Goal: Task Accomplishment & Management: Complete application form

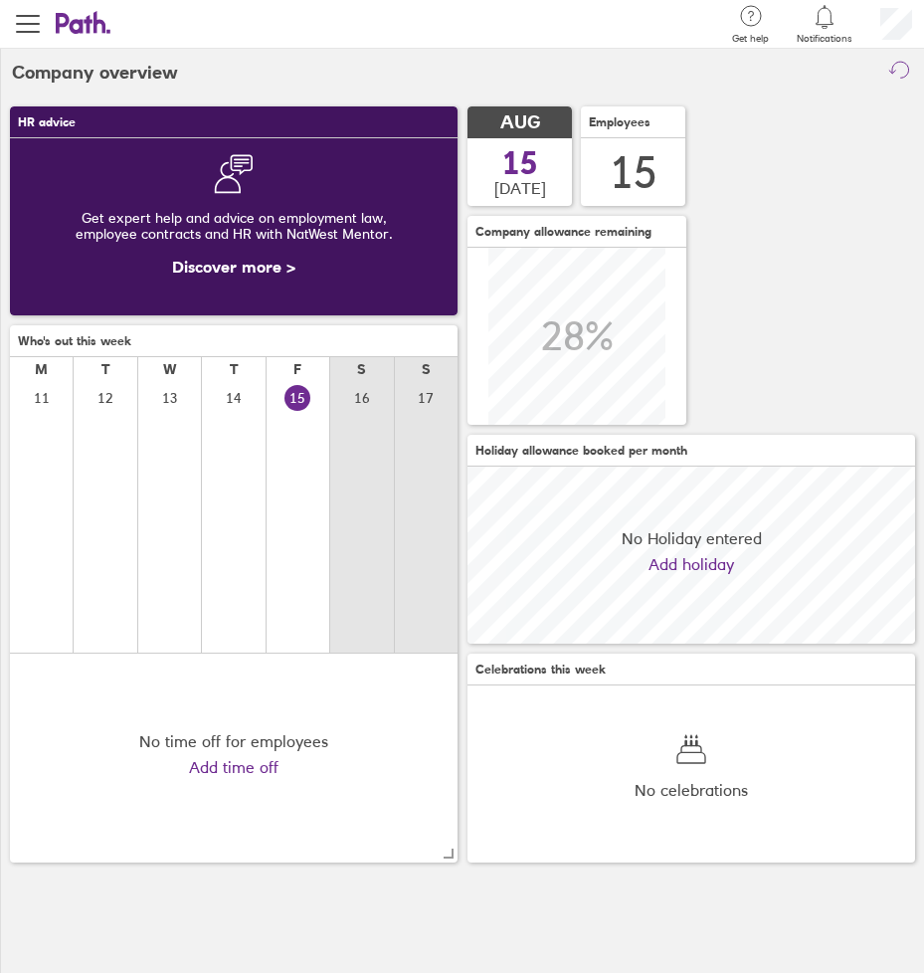
scroll to position [177, 447]
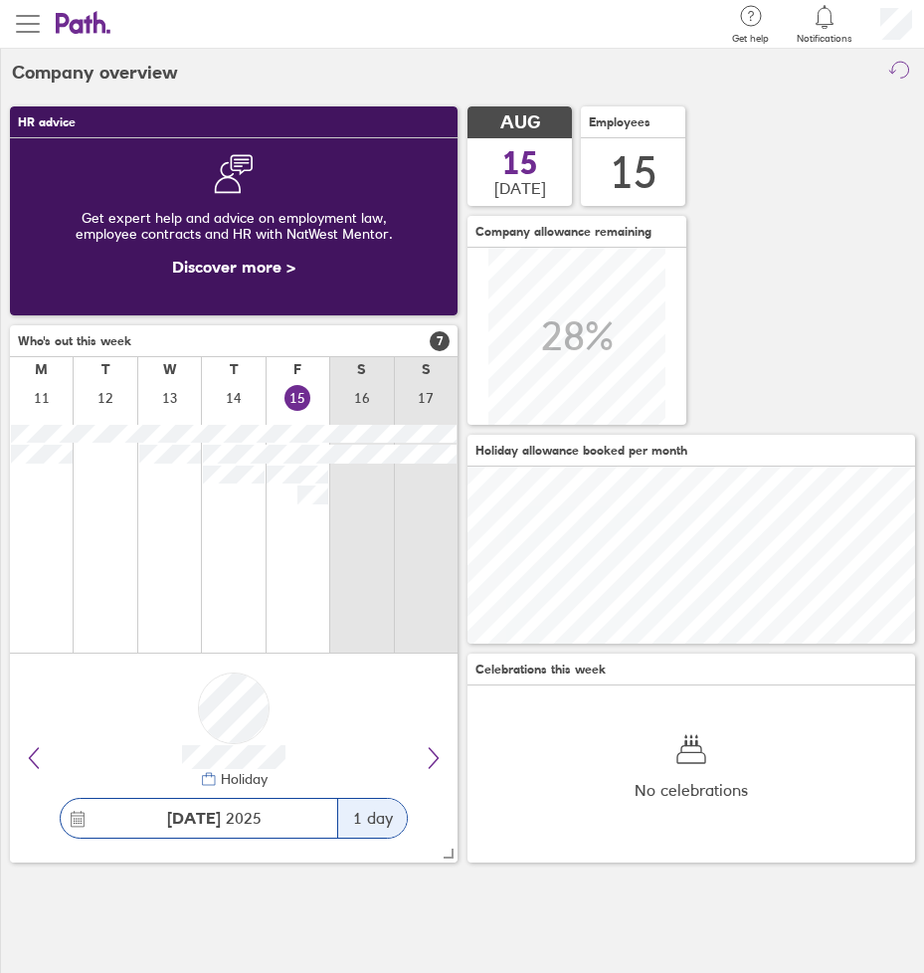
click at [32, 19] on span "button" at bounding box center [28, 24] width 24 height 24
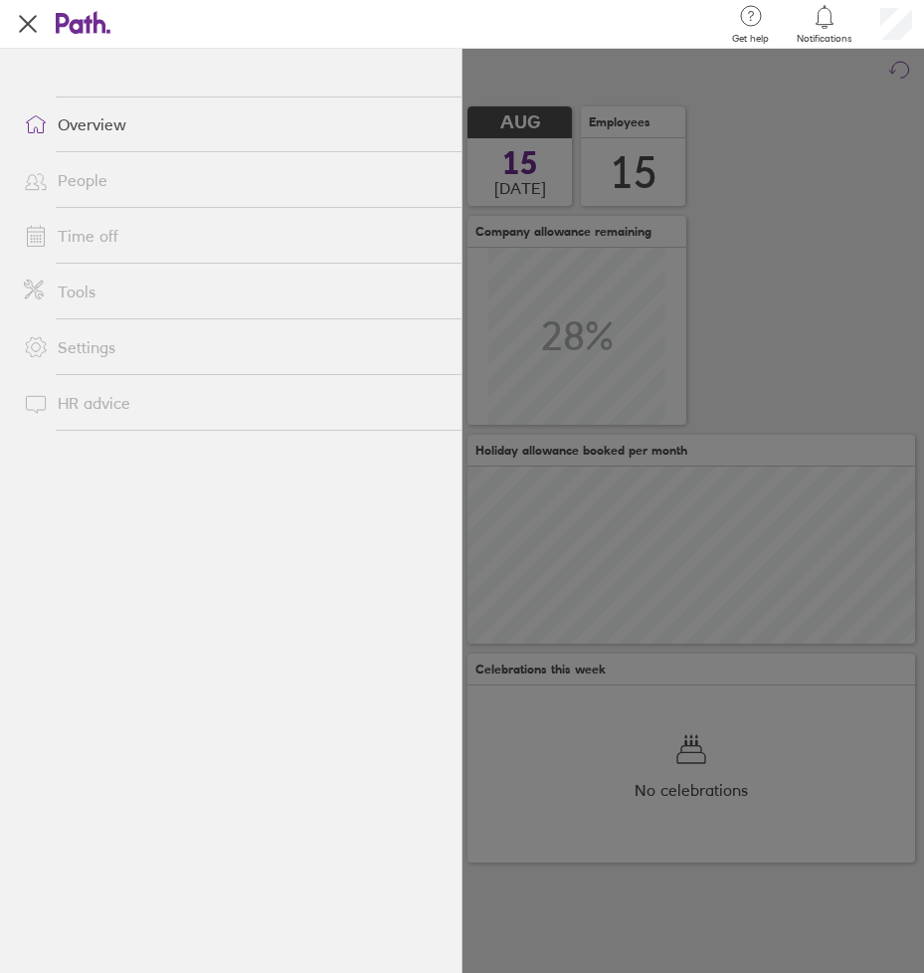
click at [108, 229] on link "Time off" at bounding box center [234, 236] width 453 height 40
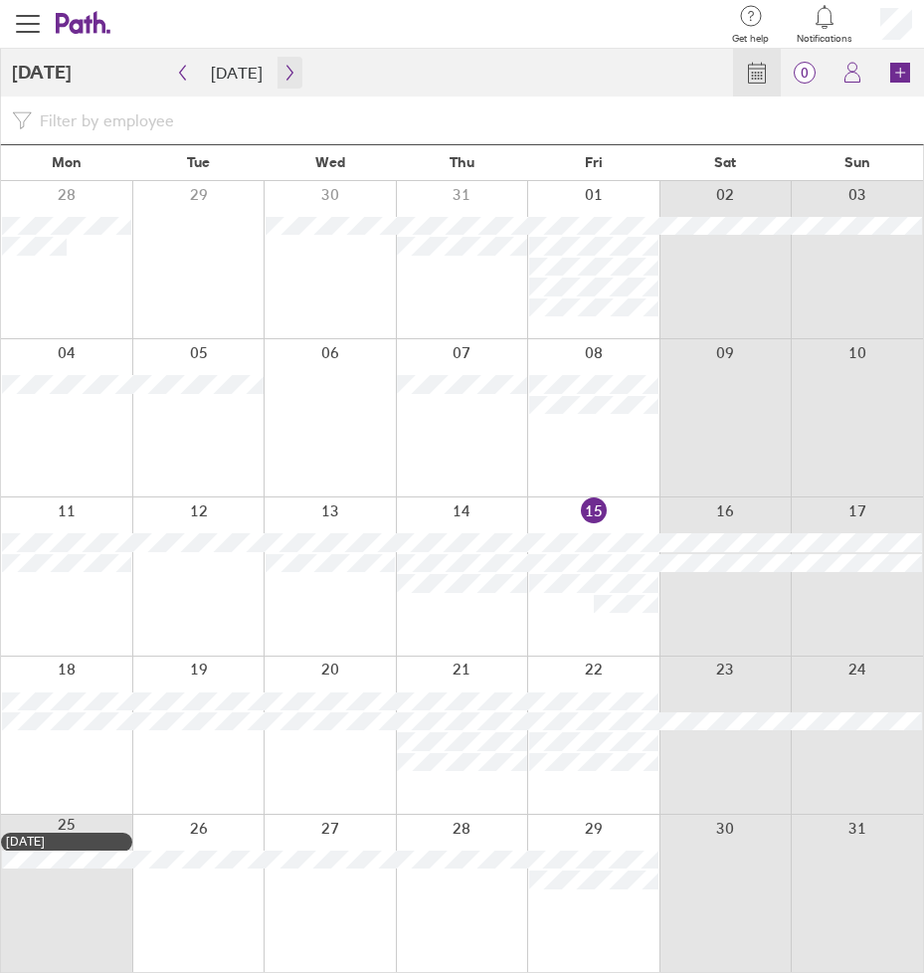
click at [286, 78] on icon "button" at bounding box center [289, 73] width 6 height 15
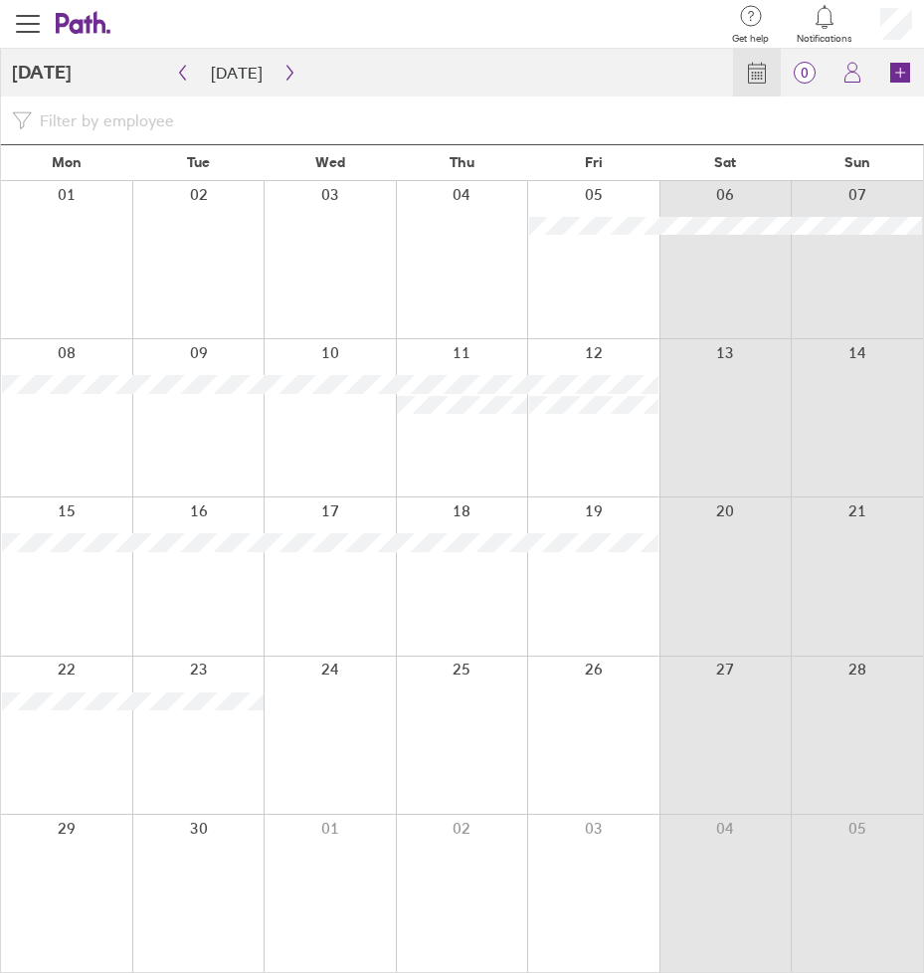
click at [195, 749] on div at bounding box center [198, 734] width 132 height 157
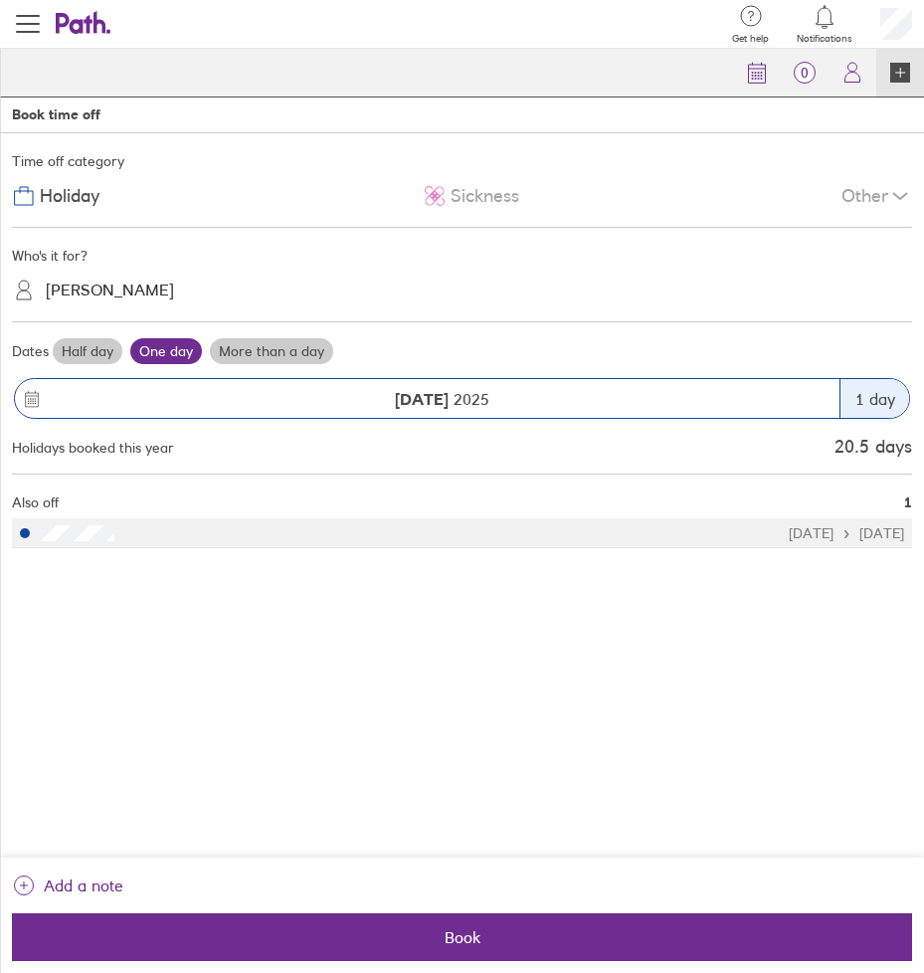
click at [134, 289] on div "[PERSON_NAME]" at bounding box center [110, 290] width 128 height 19
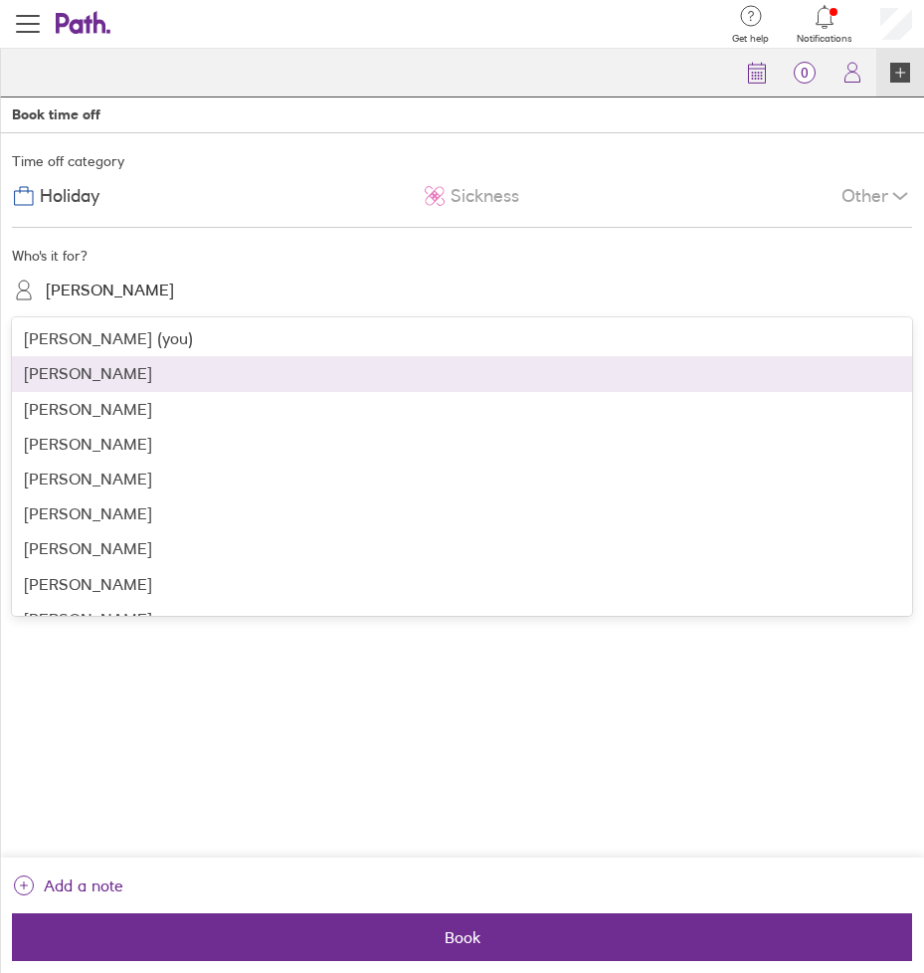
click at [141, 370] on div "[PERSON_NAME]" at bounding box center [462, 373] width 900 height 35
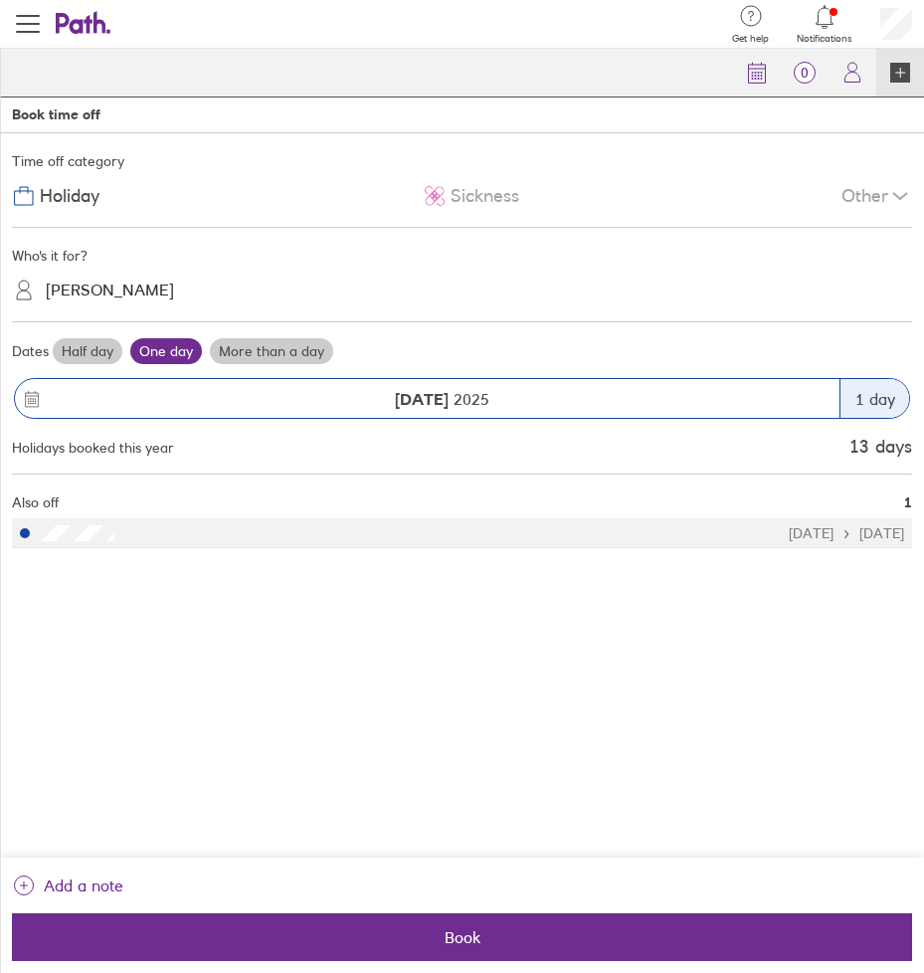
click at [294, 345] on label "More than a day" at bounding box center [271, 351] width 123 height 26
click at [0, 0] on input "More than a day" at bounding box center [0, 0] width 0 height 0
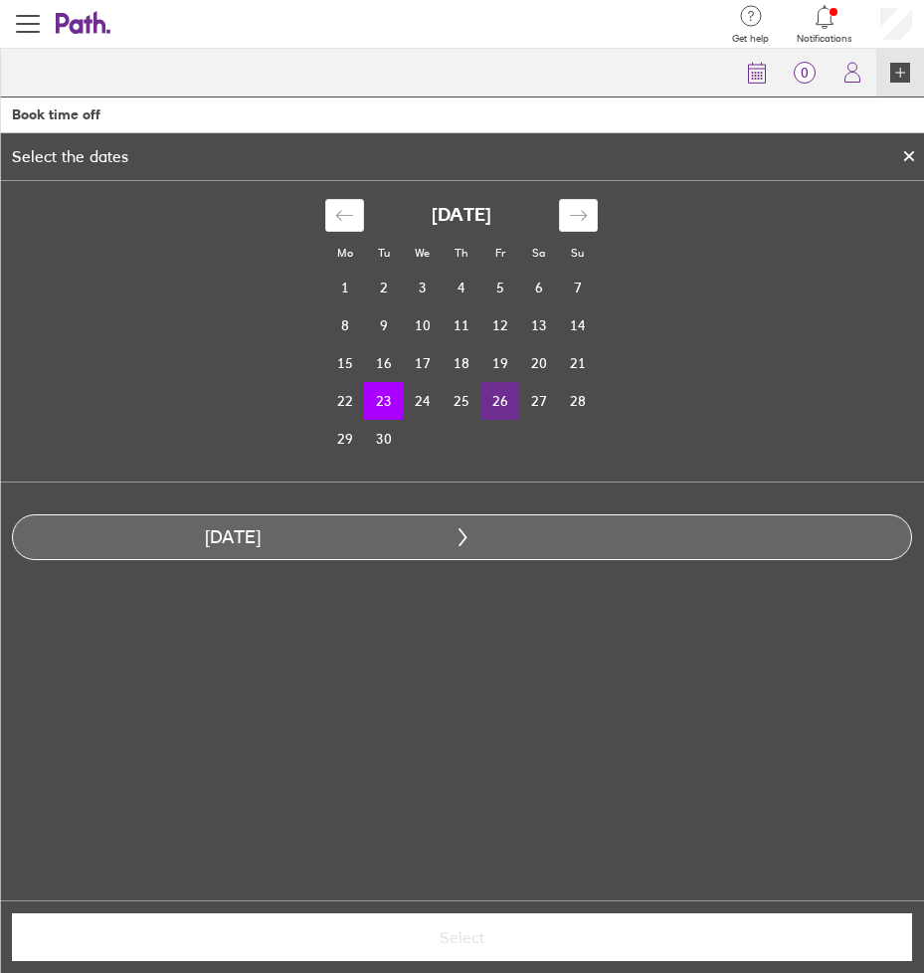
click at [500, 402] on td "26" at bounding box center [499, 401] width 39 height 38
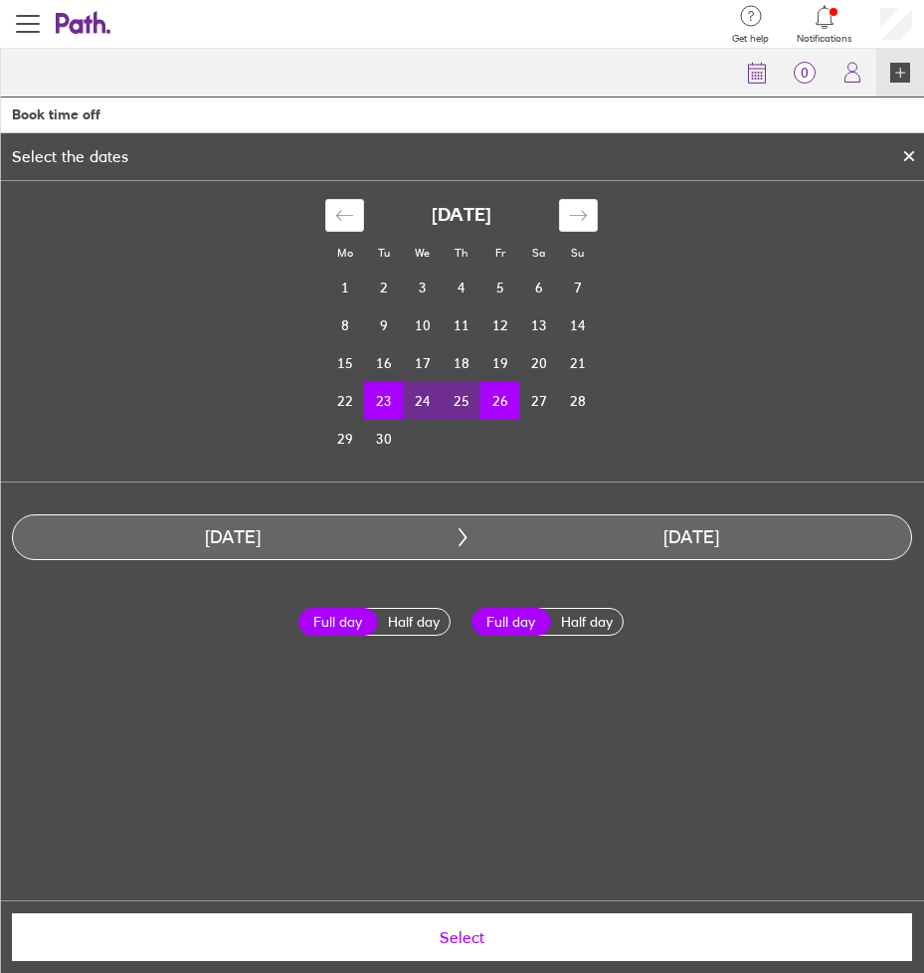
click at [474, 934] on span "Select" at bounding box center [462, 937] width 872 height 18
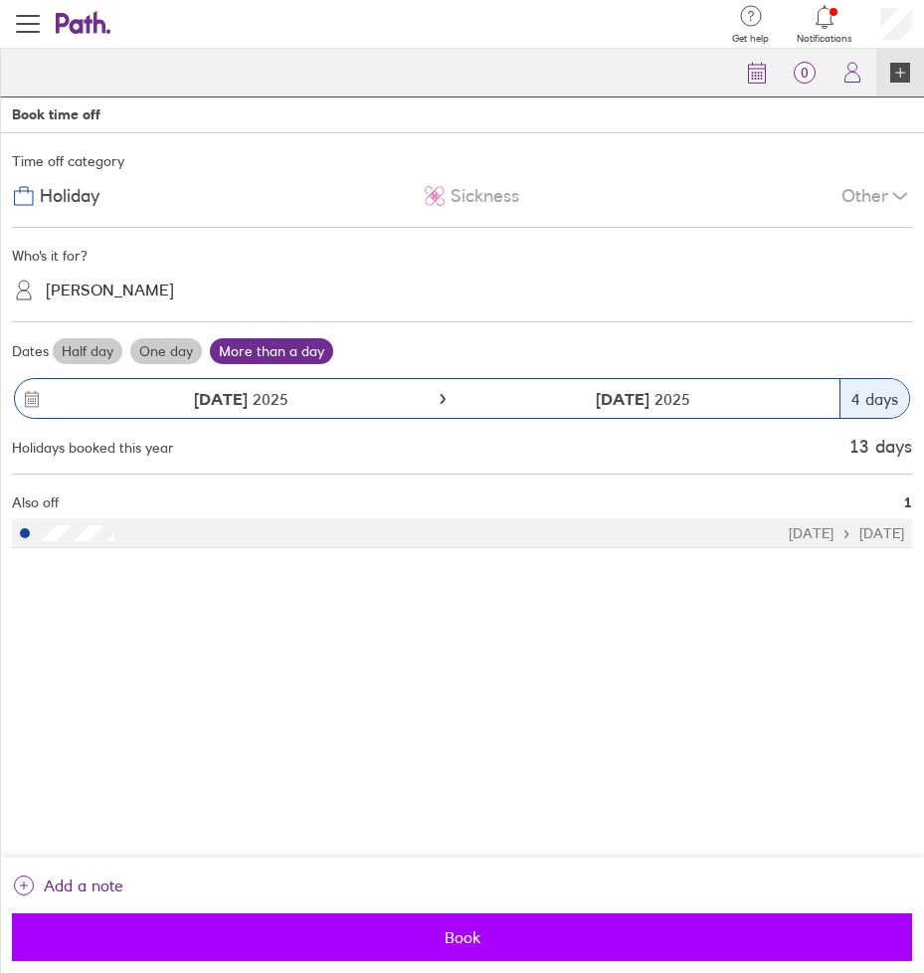
click at [465, 939] on span "Book" at bounding box center [462, 937] width 872 height 18
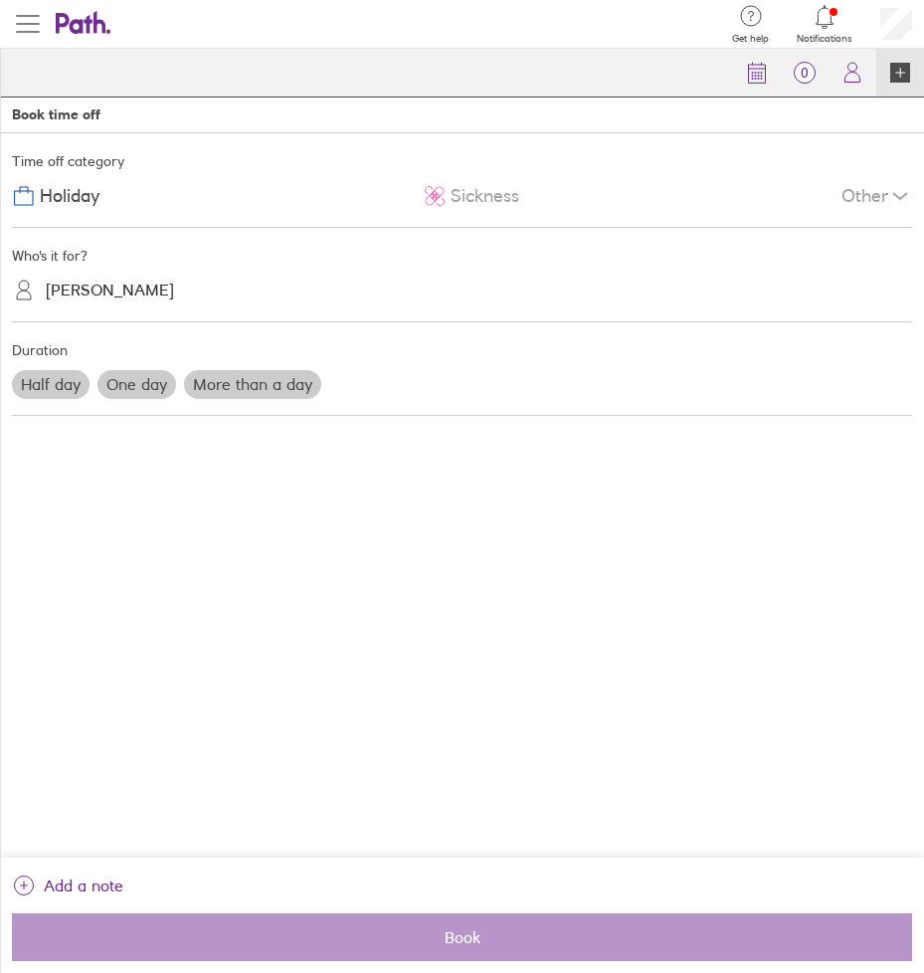
click at [29, 33] on span "button" at bounding box center [28, 24] width 24 height 24
